Goal: Check status: Check status

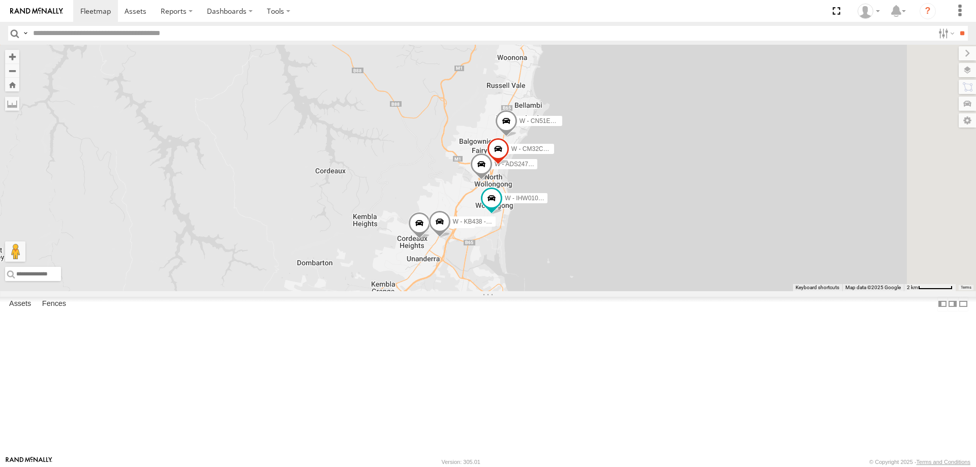
drag, startPoint x: 801, startPoint y: 212, endPoint x: 692, endPoint y: 331, distance: 162.0
click at [692, 291] on div "W - IHW007 - [PERSON_NAME] W - KB438 - [PERSON_NAME] W - IHW010 - [PERSON_NAME]…" at bounding box center [488, 168] width 976 height 247
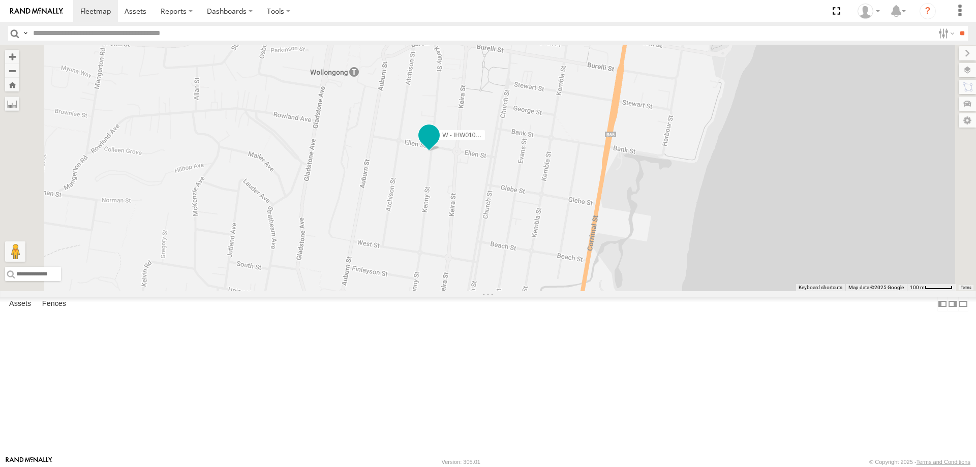
click at [438, 144] on span at bounding box center [429, 135] width 18 height 18
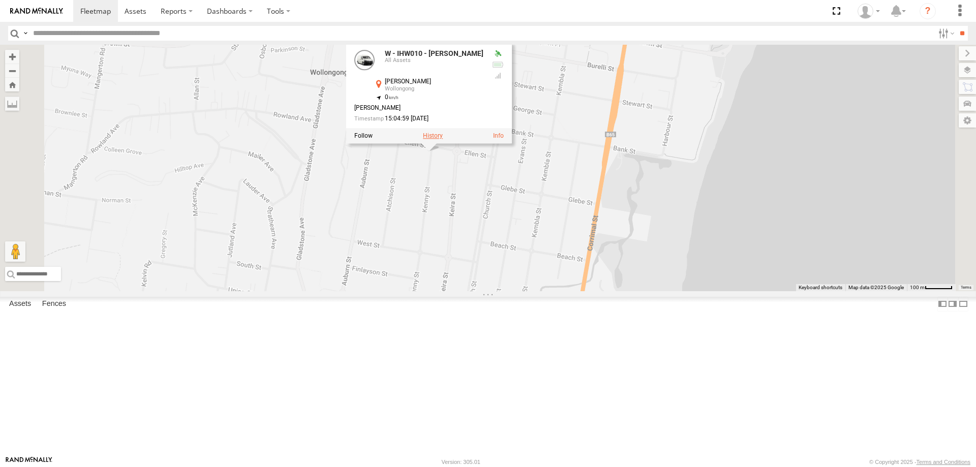
click at [443, 139] on label at bounding box center [433, 135] width 20 height 7
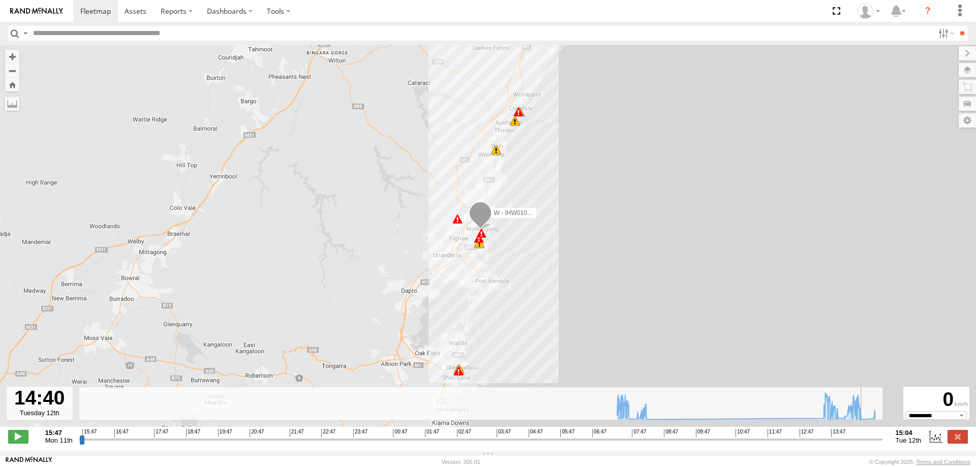
drag, startPoint x: 81, startPoint y: 446, endPoint x: 866, endPoint y: 455, distance: 784.3
click at [866, 444] on input "range" at bounding box center [481, 440] width 804 height 10
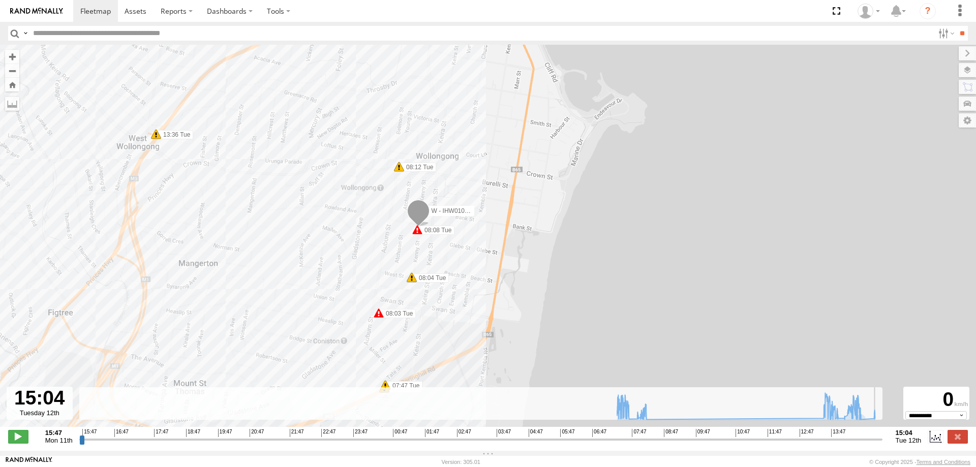
drag, startPoint x: 866, startPoint y: 446, endPoint x: 891, endPoint y: 433, distance: 28.4
type input "**********"
click at [883, 443] on input "range" at bounding box center [481, 440] width 804 height 10
click at [141, 14] on span at bounding box center [136, 11] width 22 height 10
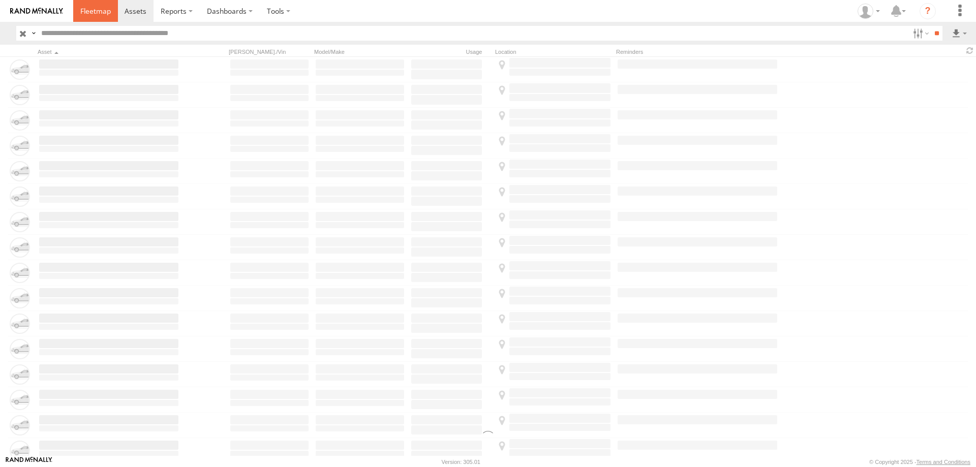
click at [97, 6] on span at bounding box center [95, 11] width 31 height 10
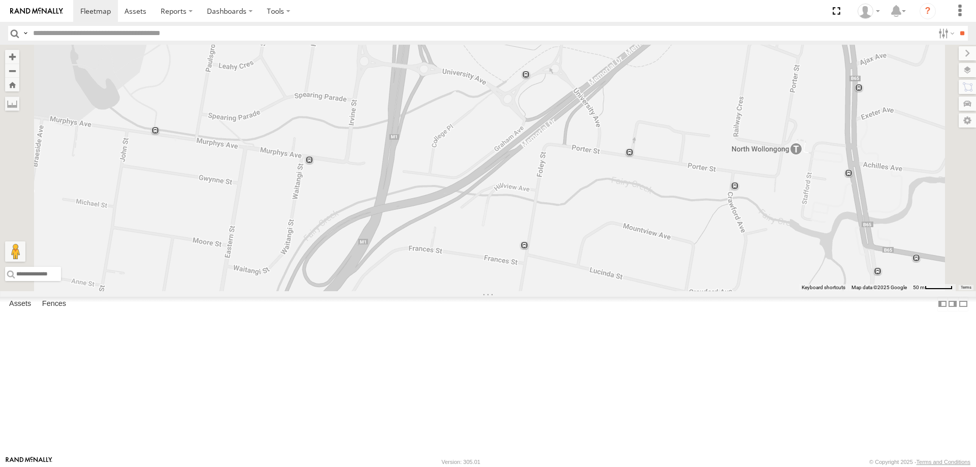
drag, startPoint x: 465, startPoint y: 289, endPoint x: 508, endPoint y: 263, distance: 50.0
click at [508, 263] on div "B - DG93WL - Josh Fahd S - CQ32LY - Vincent Lanosga W - IHW009 - Geoff Cooper E…" at bounding box center [488, 168] width 976 height 247
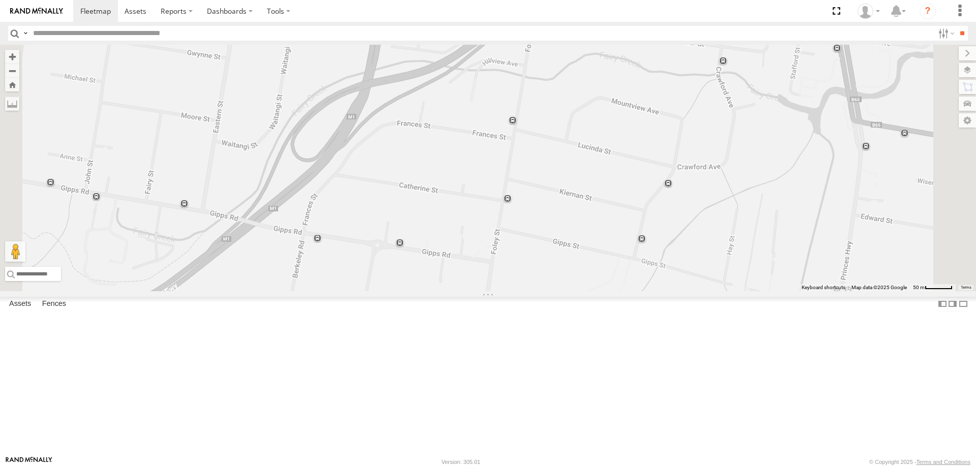
drag, startPoint x: 632, startPoint y: 335, endPoint x: 570, endPoint y: 244, distance: 109.9
click at [570, 244] on div "B - DG93WL - Josh Fahd S - CQ32LY - Vincent Lanosga W - IHW009 - Geoff Cooper E…" at bounding box center [488, 168] width 976 height 247
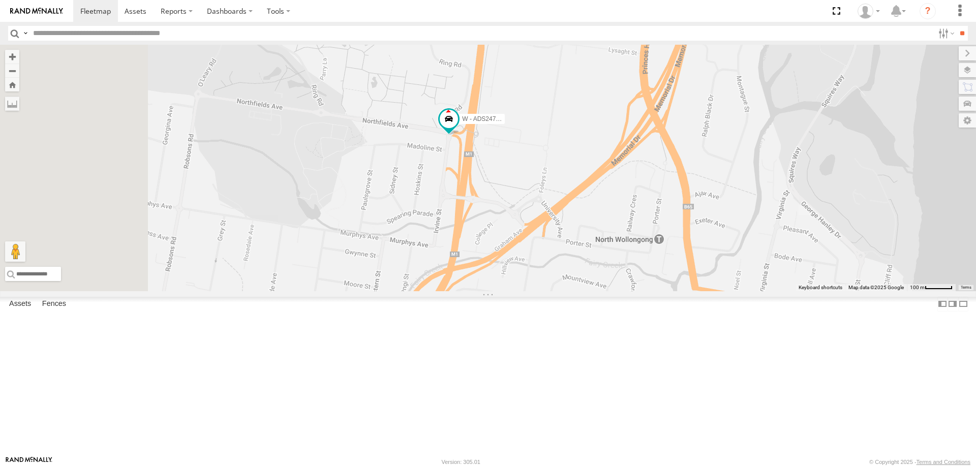
drag, startPoint x: 441, startPoint y: 241, endPoint x: 527, endPoint y: 358, distance: 145.6
click at [527, 291] on div "B - DG93WL - Josh Fahd S - CQ32LY - Vincent Lanosga W - IHW009 - Geoff Cooper E…" at bounding box center [488, 168] width 976 height 247
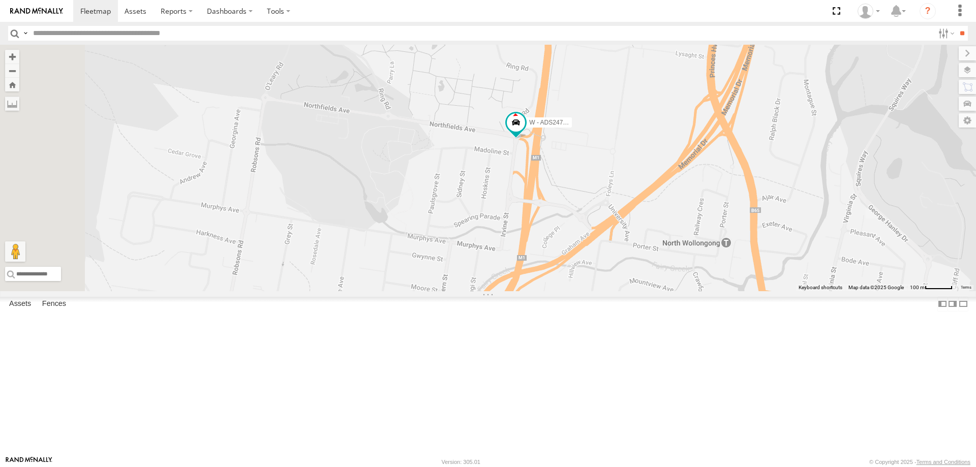
drag, startPoint x: 590, startPoint y: 366, endPoint x: 559, endPoint y: 260, distance: 110.4
click at [559, 260] on div "B - DG93WL - Josh Fahd S - CQ32LY - Vincent Lanosga W - IHW009 - Geoff Cooper E…" at bounding box center [488, 168] width 976 height 247
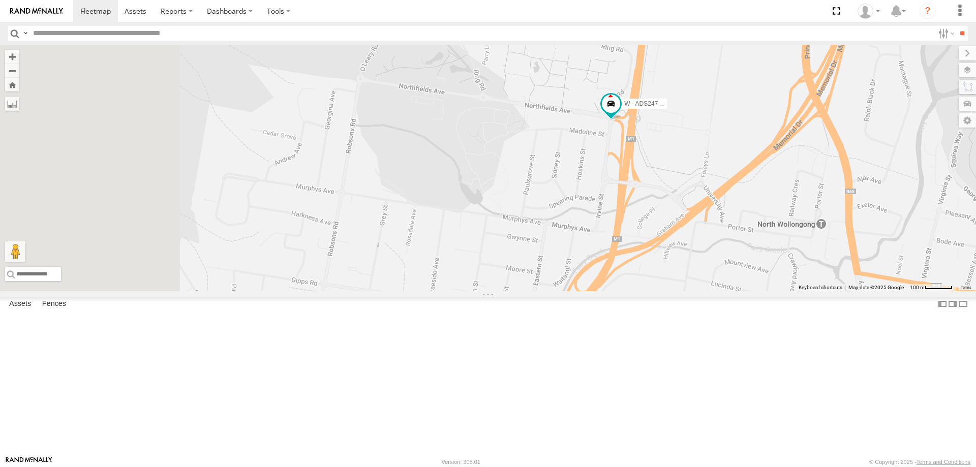
drag, startPoint x: 512, startPoint y: 338, endPoint x: 561, endPoint y: 324, distance: 51.6
click at [581, 291] on div "B - DG93WL - Josh Fahd S - CQ32LY - Vincent Lanosga W - IHW009 - Geoff Cooper E…" at bounding box center [488, 168] width 976 height 247
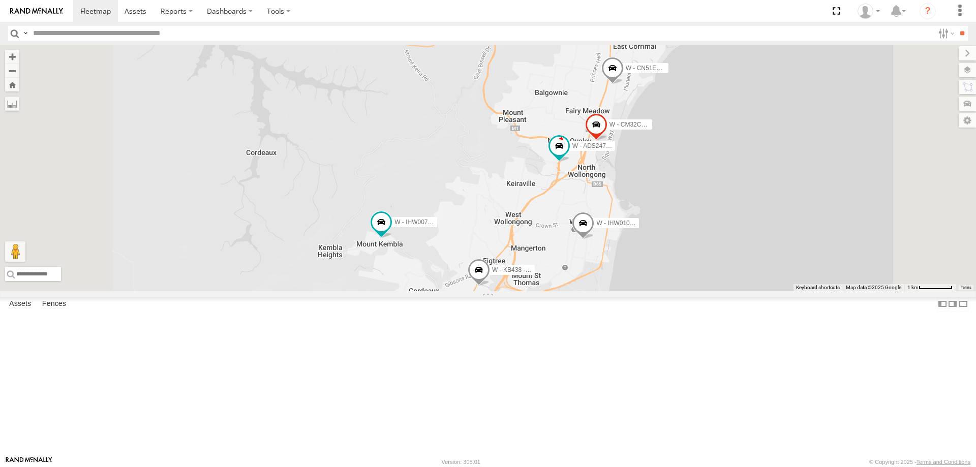
drag, startPoint x: 672, startPoint y: 330, endPoint x: 600, endPoint y: 304, distance: 76.7
click at [694, 268] on div "B - DG93WL - Josh Fahd S - CQ32LY - Vincent Lanosga W - IHW009 - Geoff Cooper E…" at bounding box center [488, 168] width 976 height 247
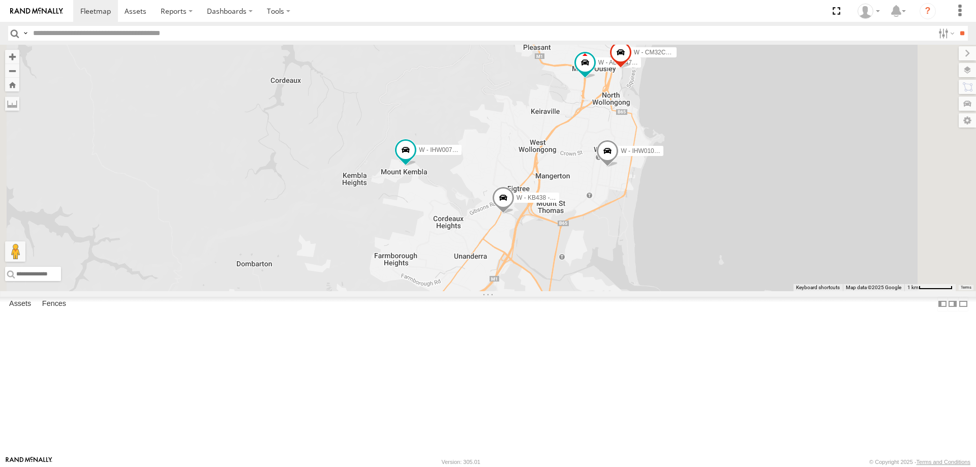
drag, startPoint x: 763, startPoint y: 319, endPoint x: 714, endPoint y: 317, distance: 49.4
click at [732, 291] on div "B - DG93WL - Josh Fahd S - CQ32LY - Vincent Lanosga W - IHW009 - Geoff Cooper E…" at bounding box center [488, 168] width 976 height 247
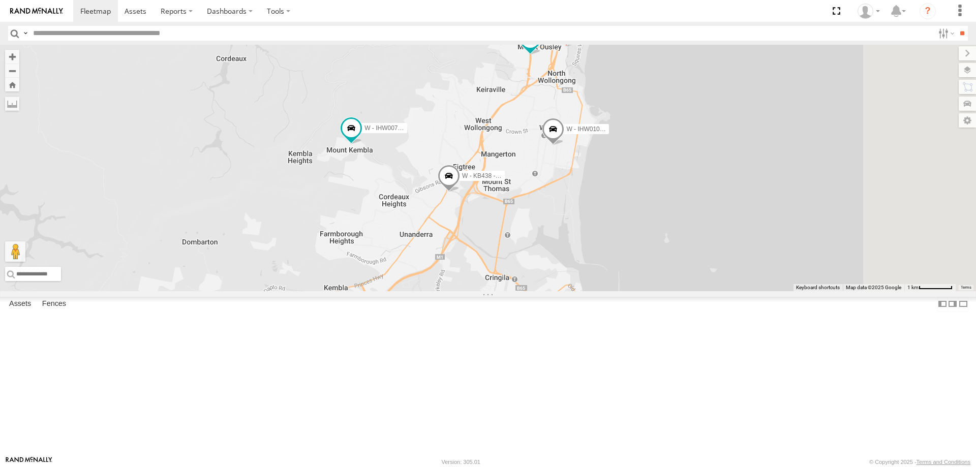
drag, startPoint x: 785, startPoint y: 325, endPoint x: 718, endPoint y: 225, distance: 120.2
click at [787, 291] on div "B - DG93WL - Josh Fahd S - CQ32LY - Vincent Lanosga W - IHW009 - Geoff Cooper E…" at bounding box center [488, 168] width 976 height 247
